Goal: Find specific page/section: Find specific page/section

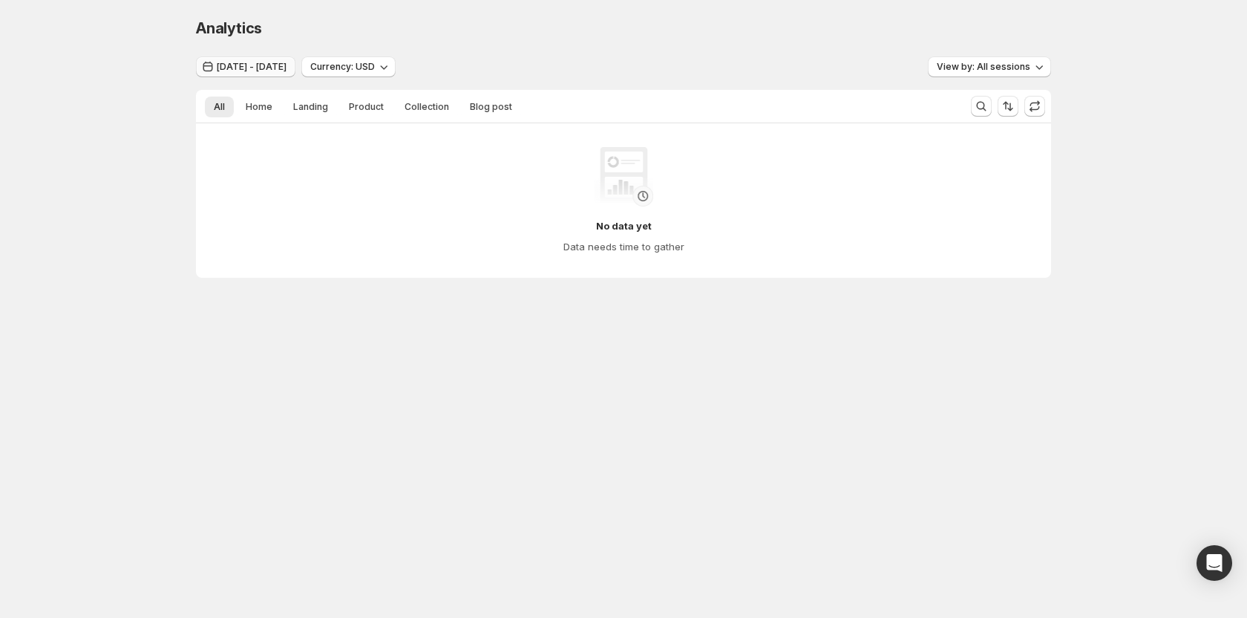
click at [287, 70] on span "[DATE] - [DATE]" at bounding box center [252, 67] width 70 height 12
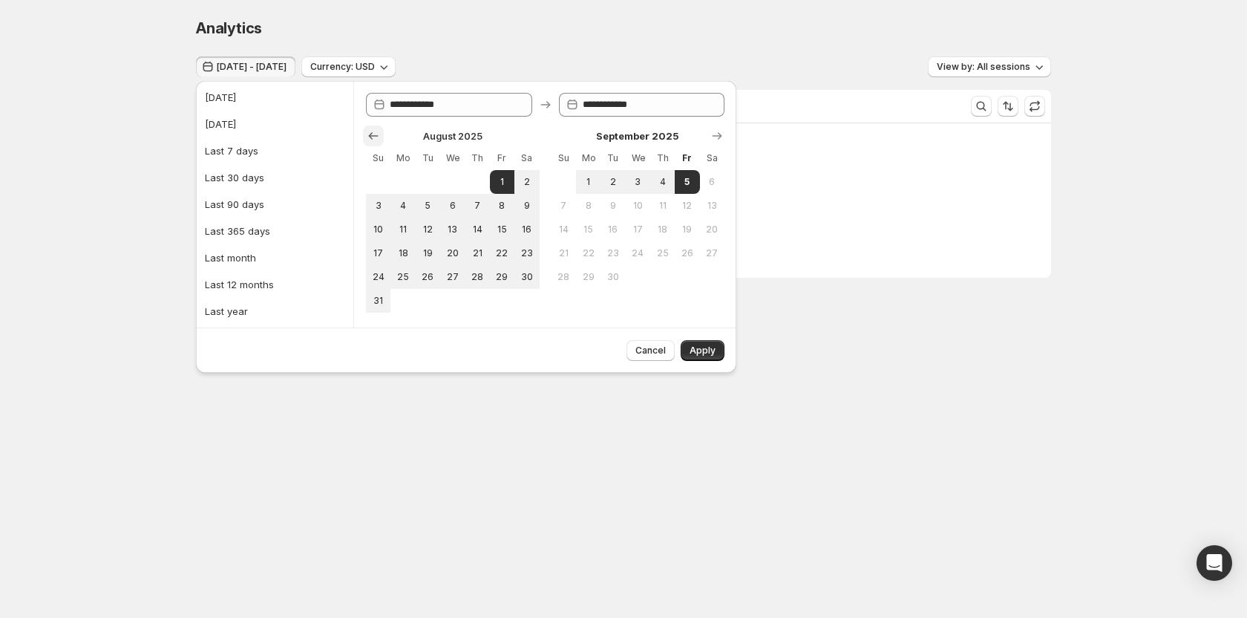
click at [378, 137] on icon "Show previous month, July 2025" at bounding box center [373, 135] width 15 height 15
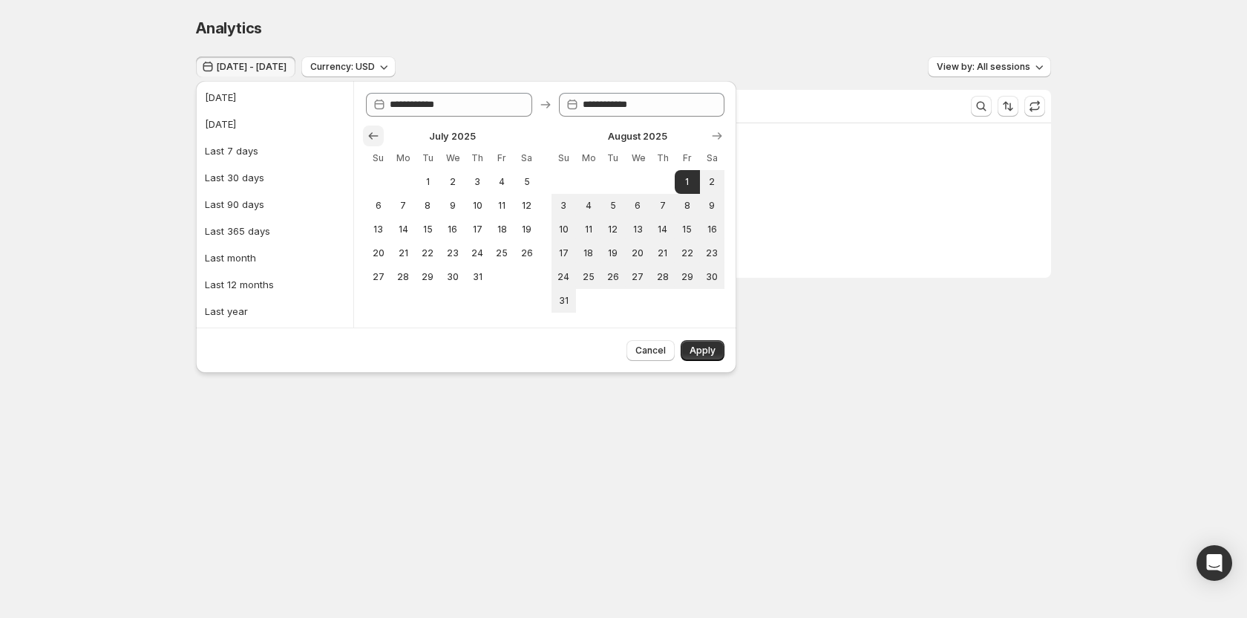
click at [378, 137] on icon "Show previous month, June 2025" at bounding box center [373, 135] width 15 height 15
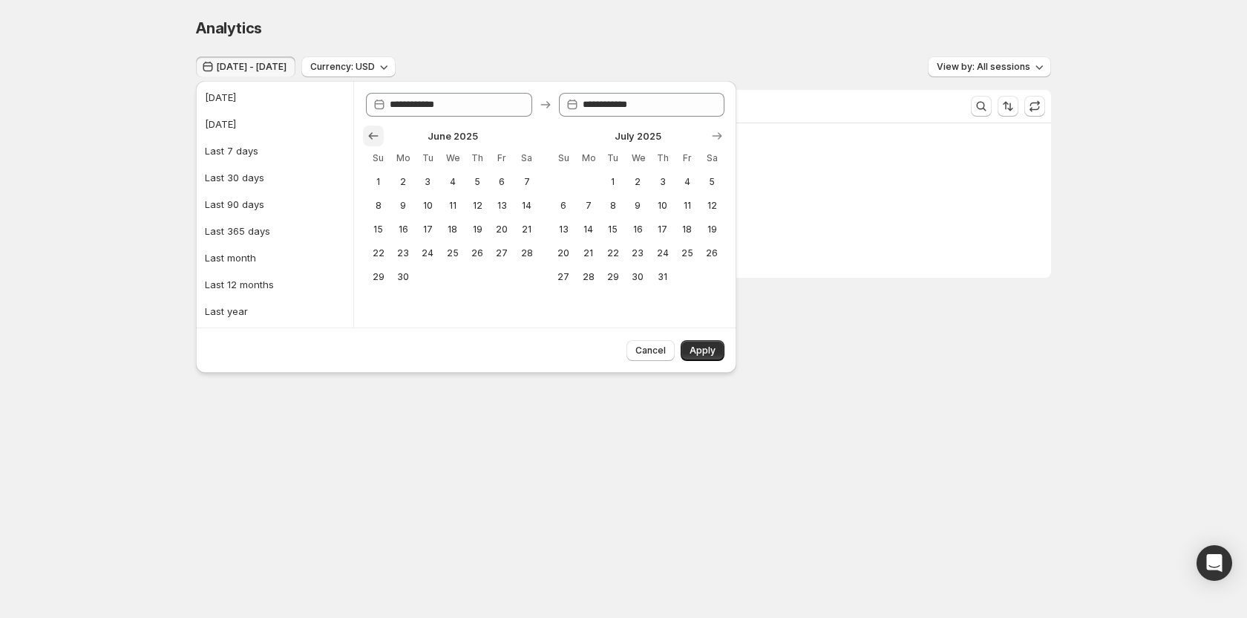
click at [378, 137] on icon "Show previous month, May 2025" at bounding box center [373, 135] width 15 height 15
click at [378, 140] on icon "Show previous month, April 2025" at bounding box center [373, 135] width 15 height 15
click at [840, 31] on div "Analytics" at bounding box center [623, 28] width 855 height 21
